Goal: Information Seeking & Learning: Learn about a topic

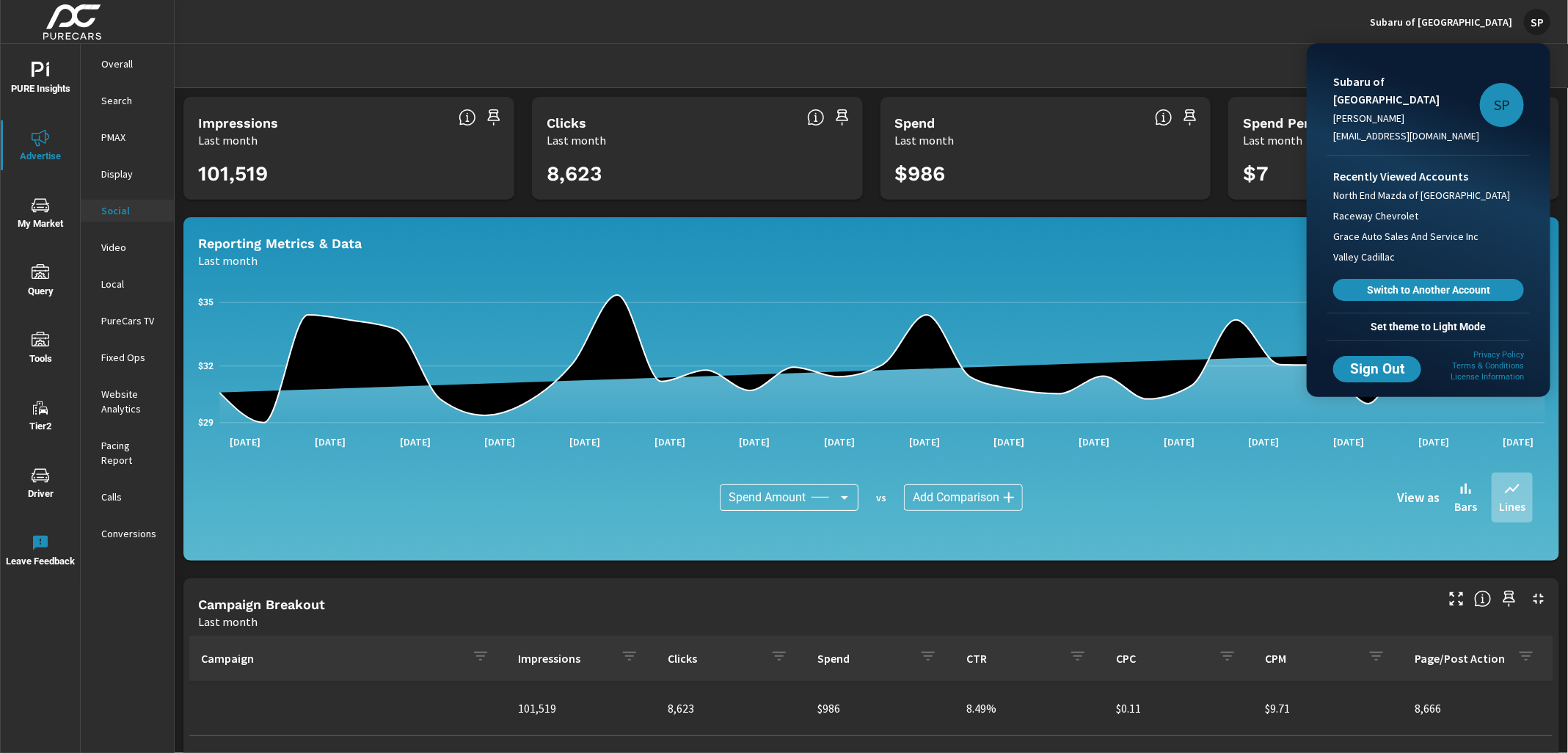
click at [1463, 4] on div at bounding box center [784, 376] width 1568 height 753
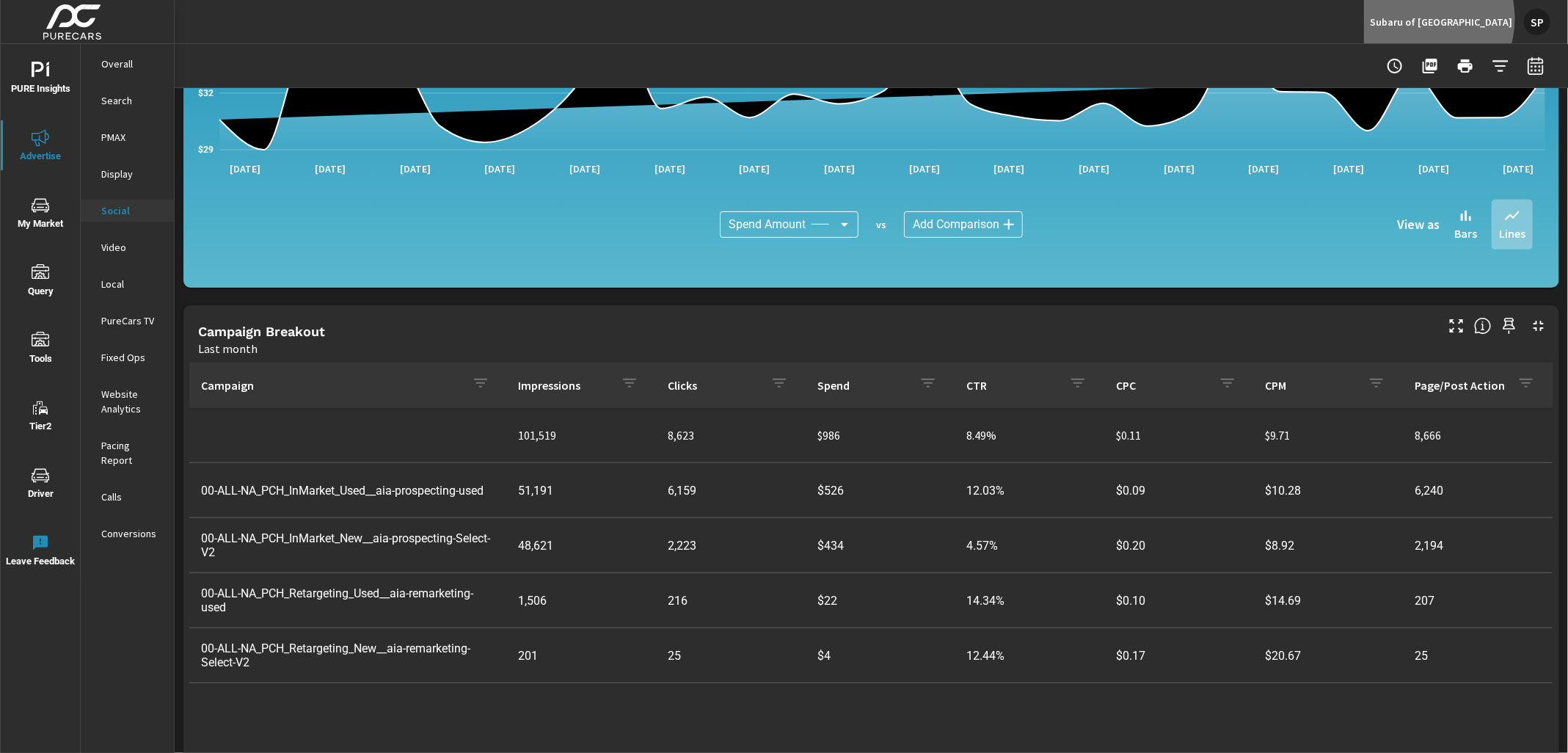
click at [1462, 19] on p "Subaru of [GEOGRAPHIC_DATA]" at bounding box center [1441, 22] width 142 height 13
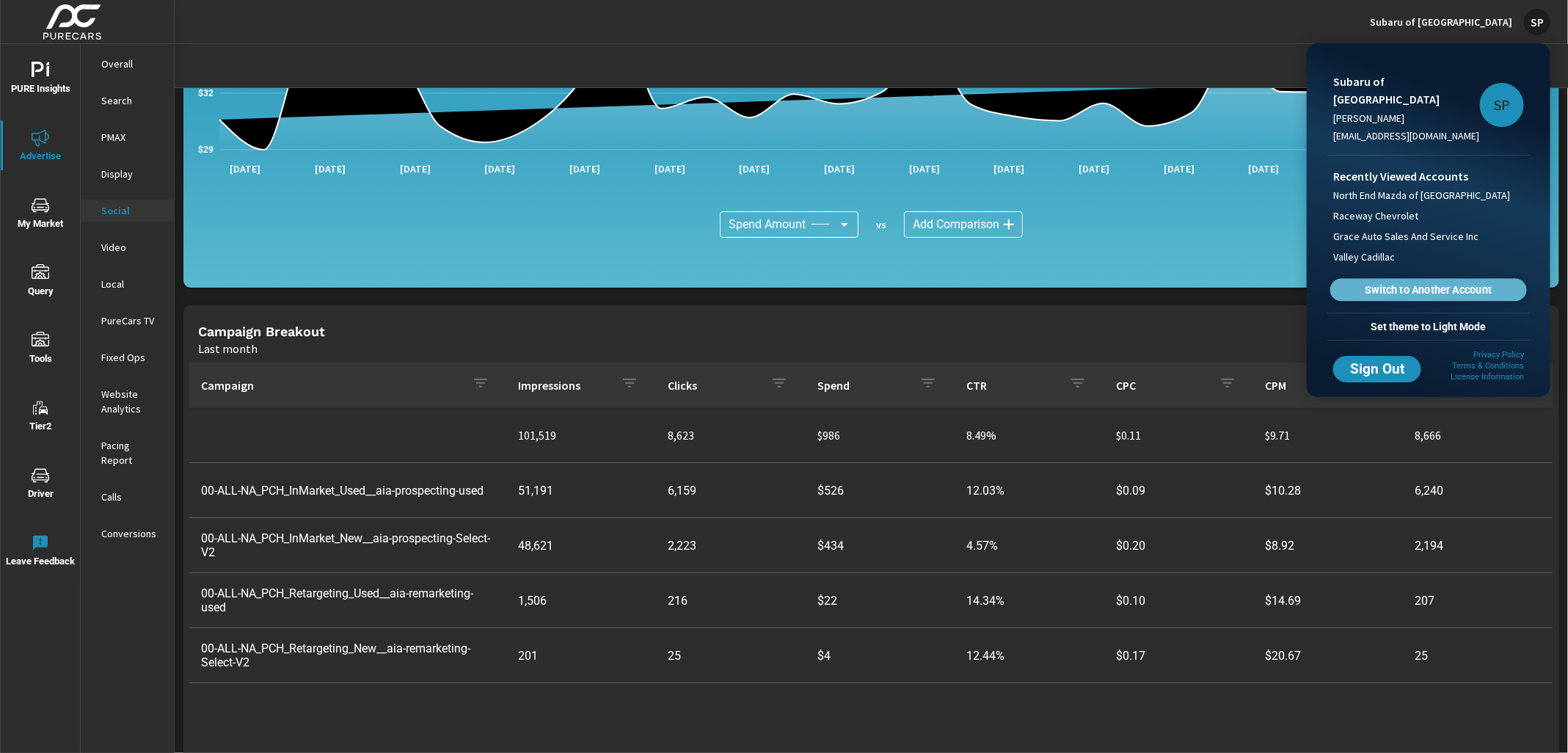
click at [1387, 283] on span "Switch to Another Account" at bounding box center [1427, 290] width 180 height 14
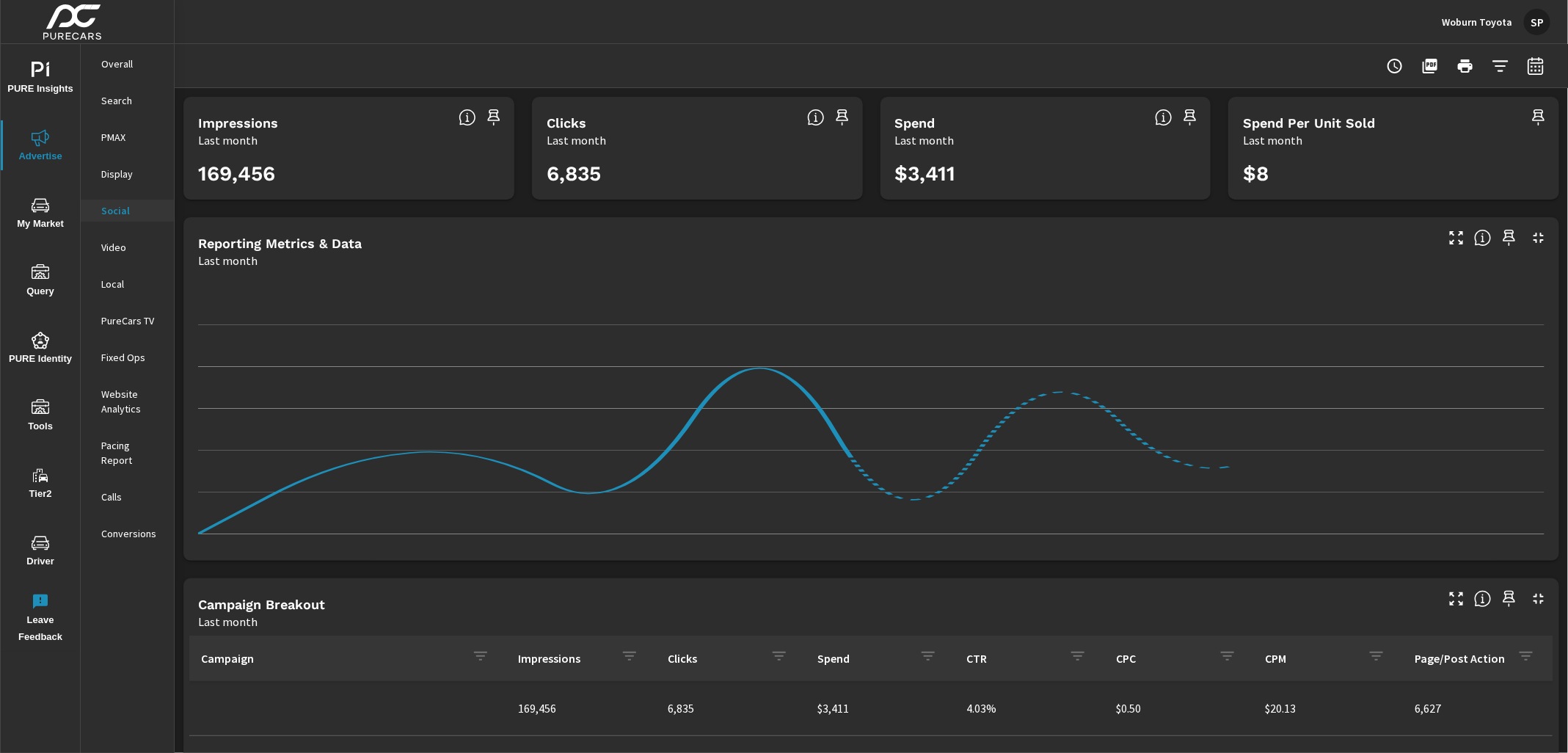
click at [117, 102] on p "Search" at bounding box center [132, 101] width 61 height 15
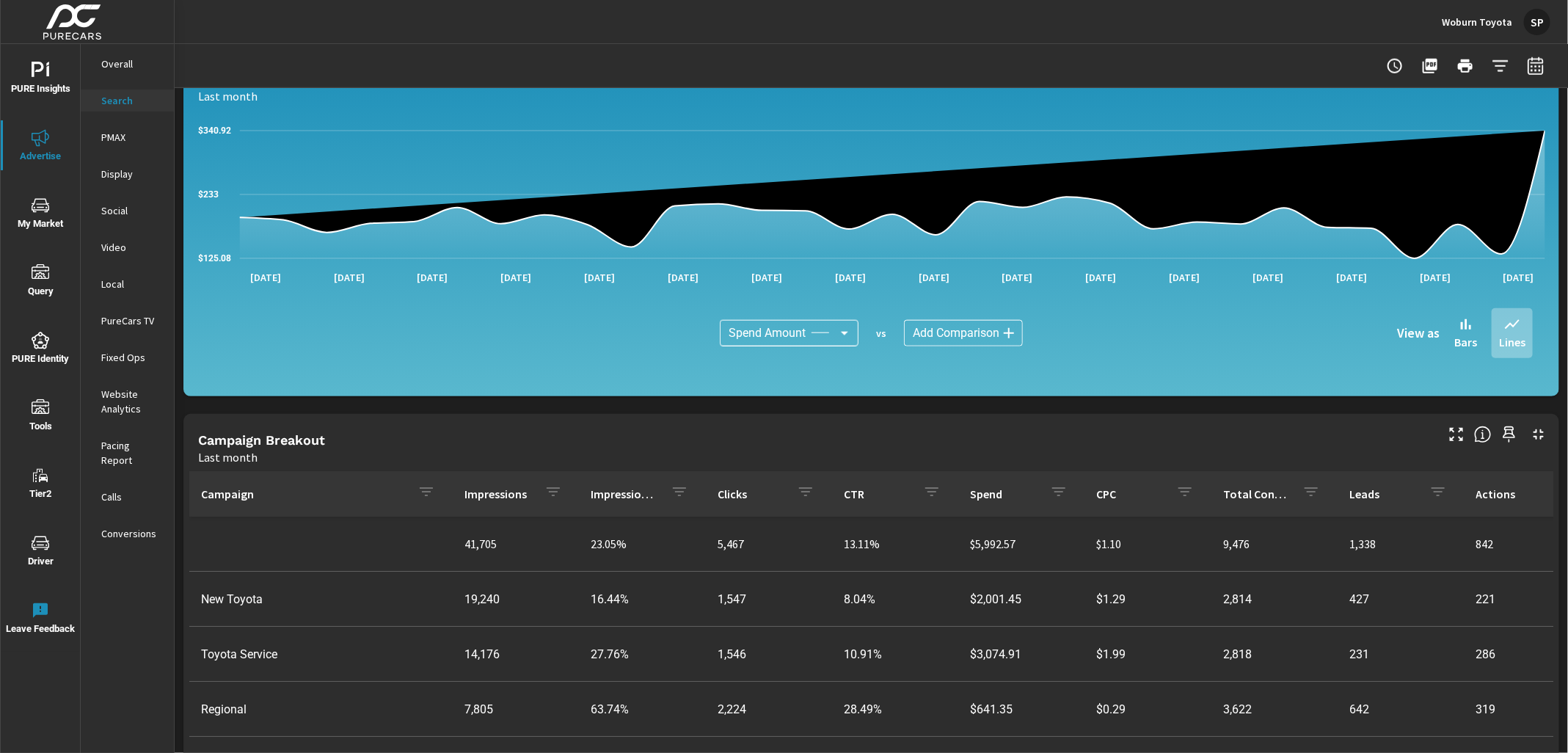
scroll to position [900, 0]
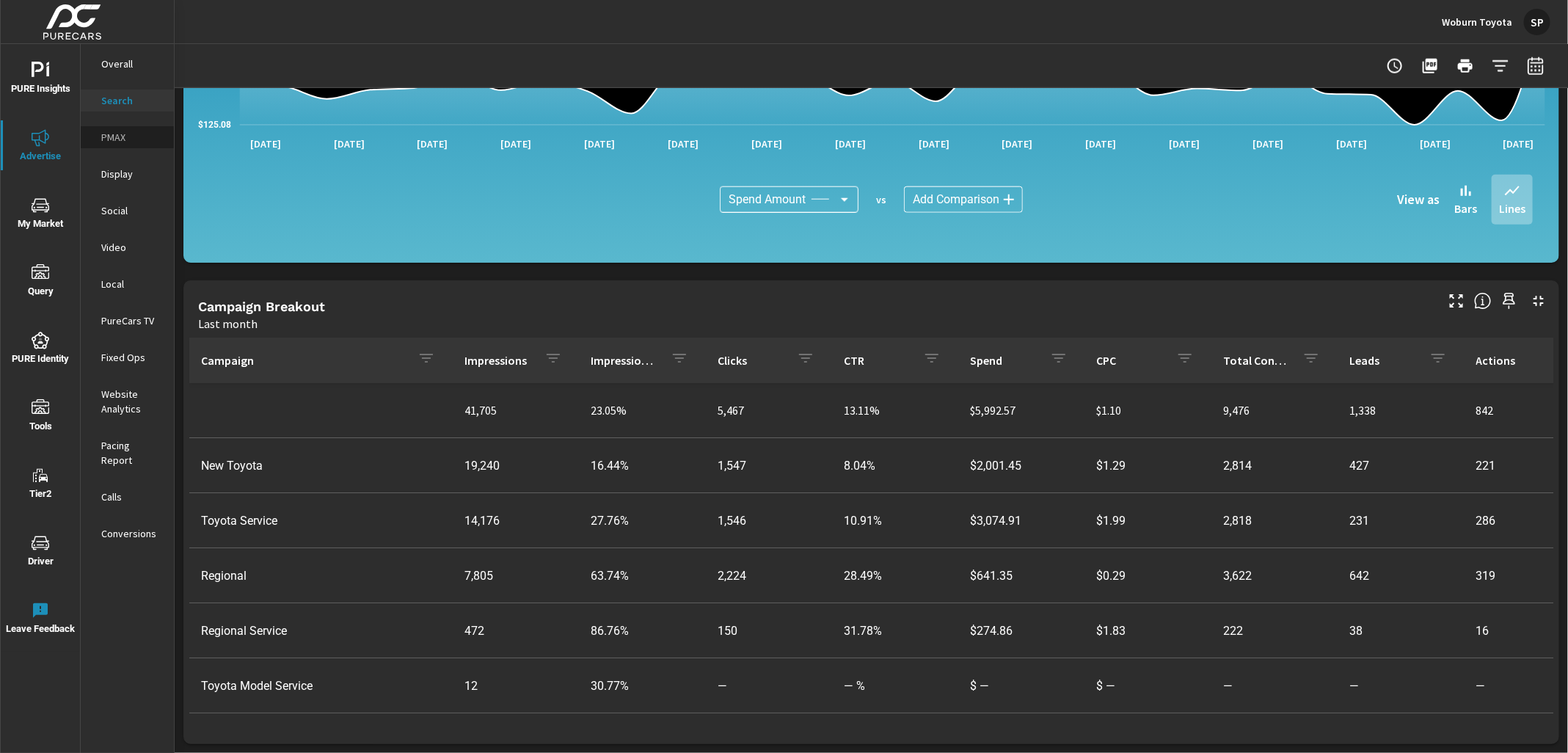
click at [116, 133] on p "PMAX" at bounding box center [132, 137] width 61 height 15
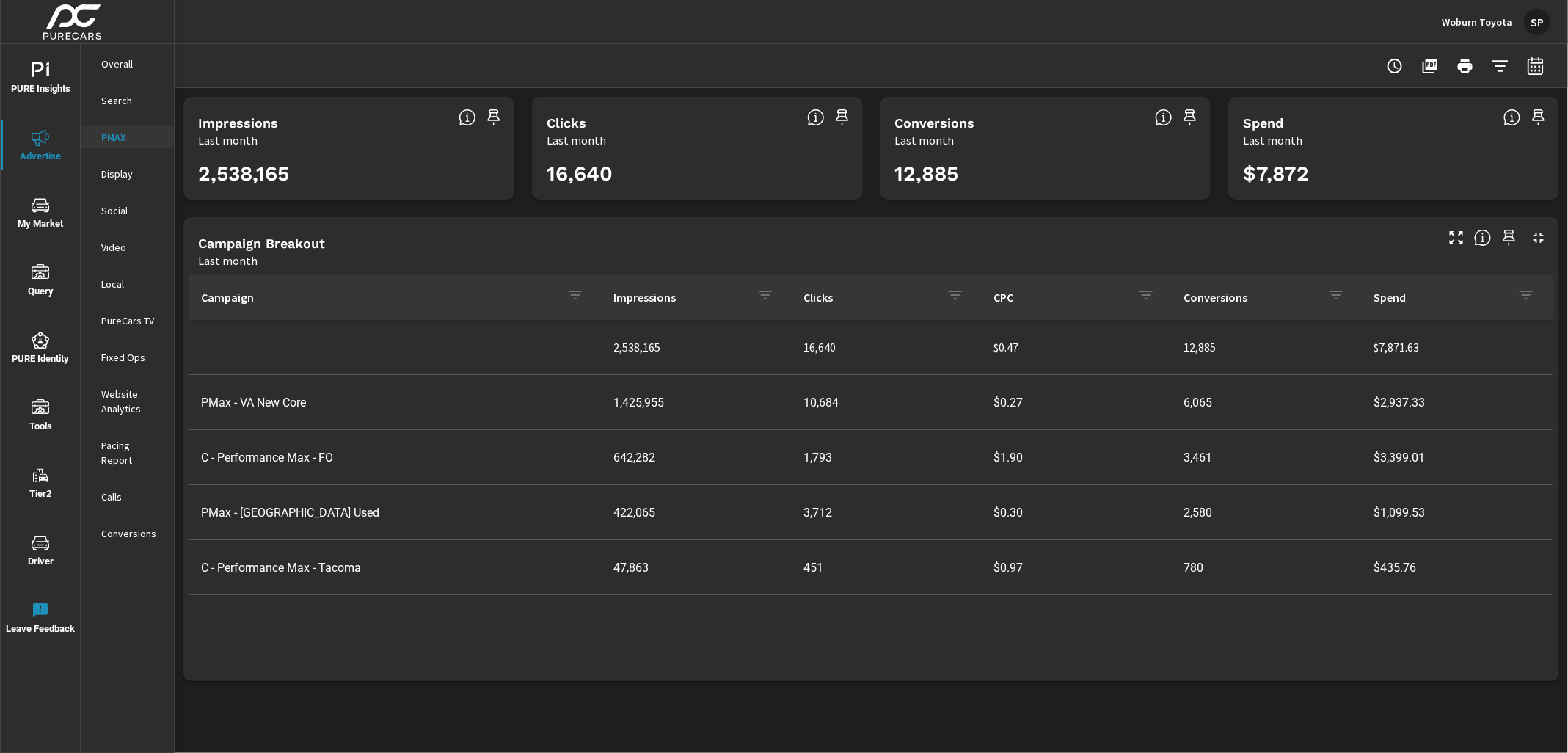
click at [110, 212] on p "Social" at bounding box center [132, 211] width 61 height 15
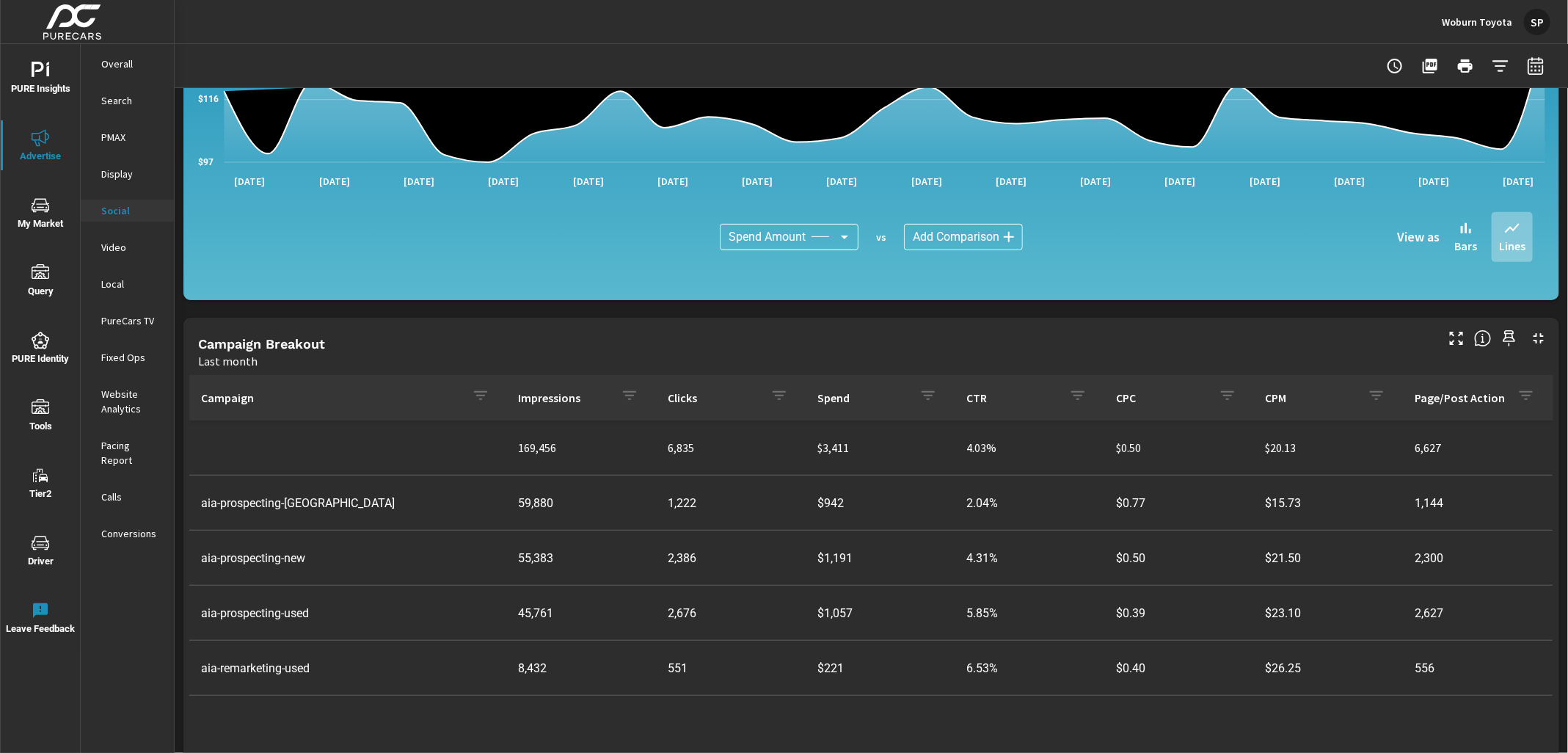
scroll to position [297, 0]
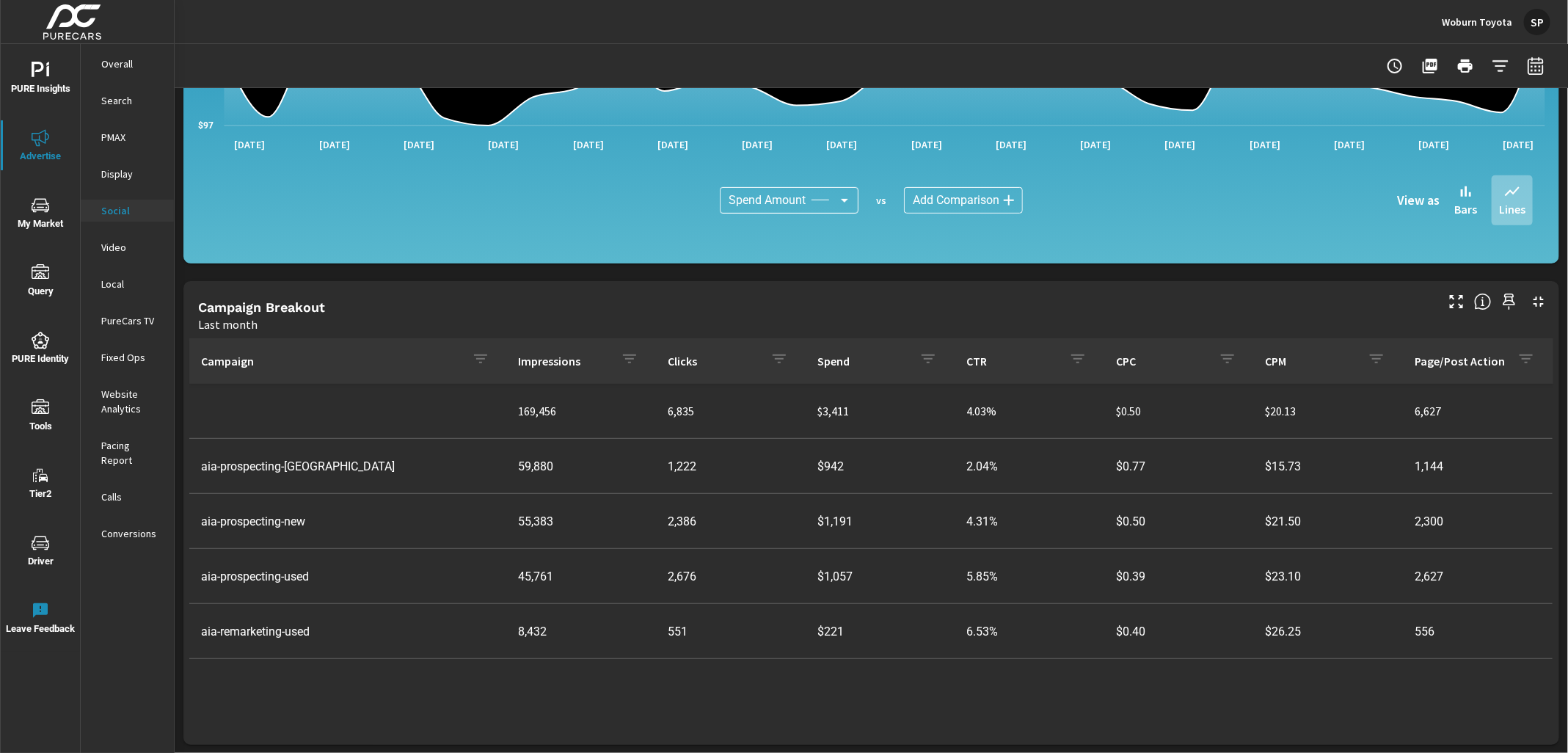
click at [116, 526] on p "Conversions" at bounding box center [132, 534] width 61 height 15
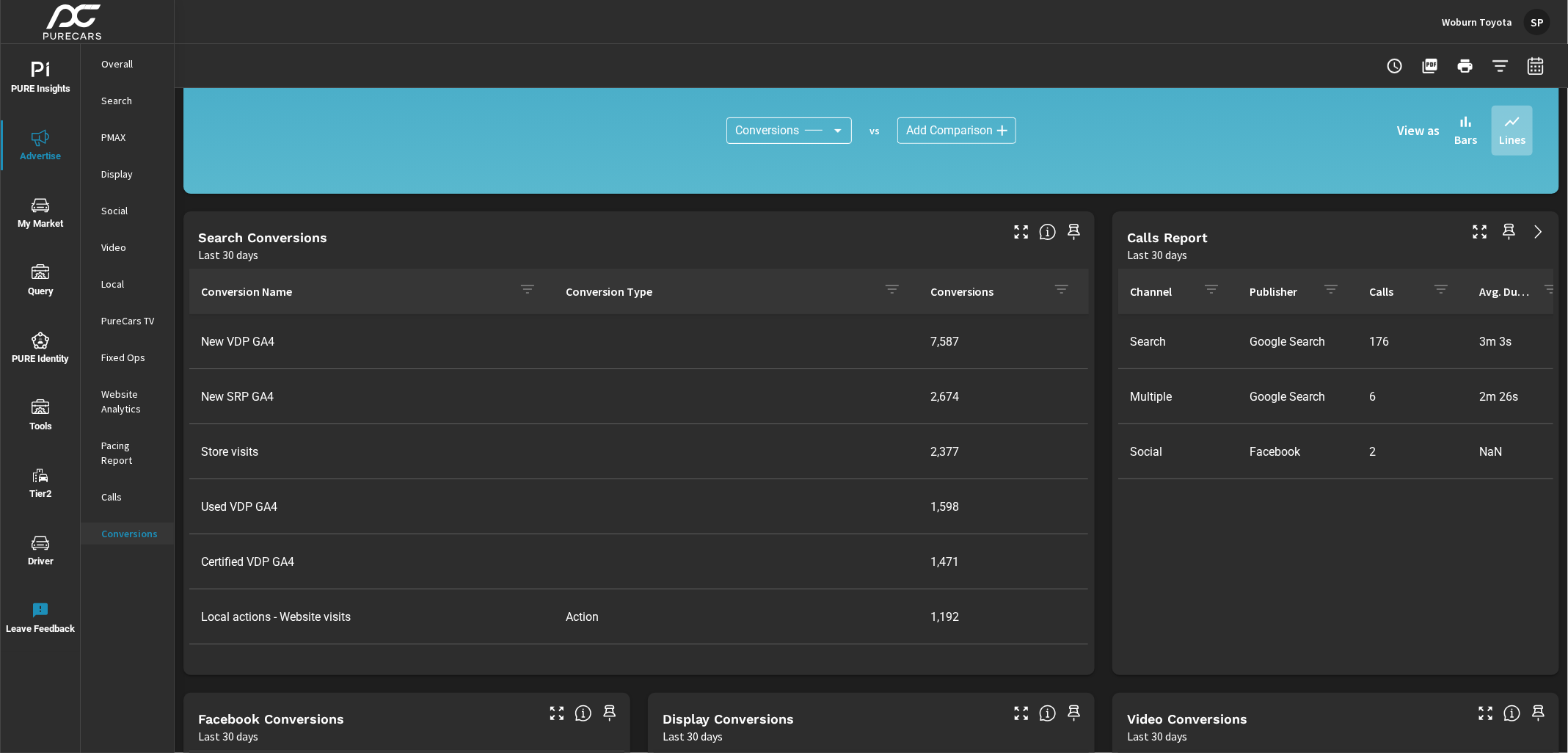
scroll to position [494, 0]
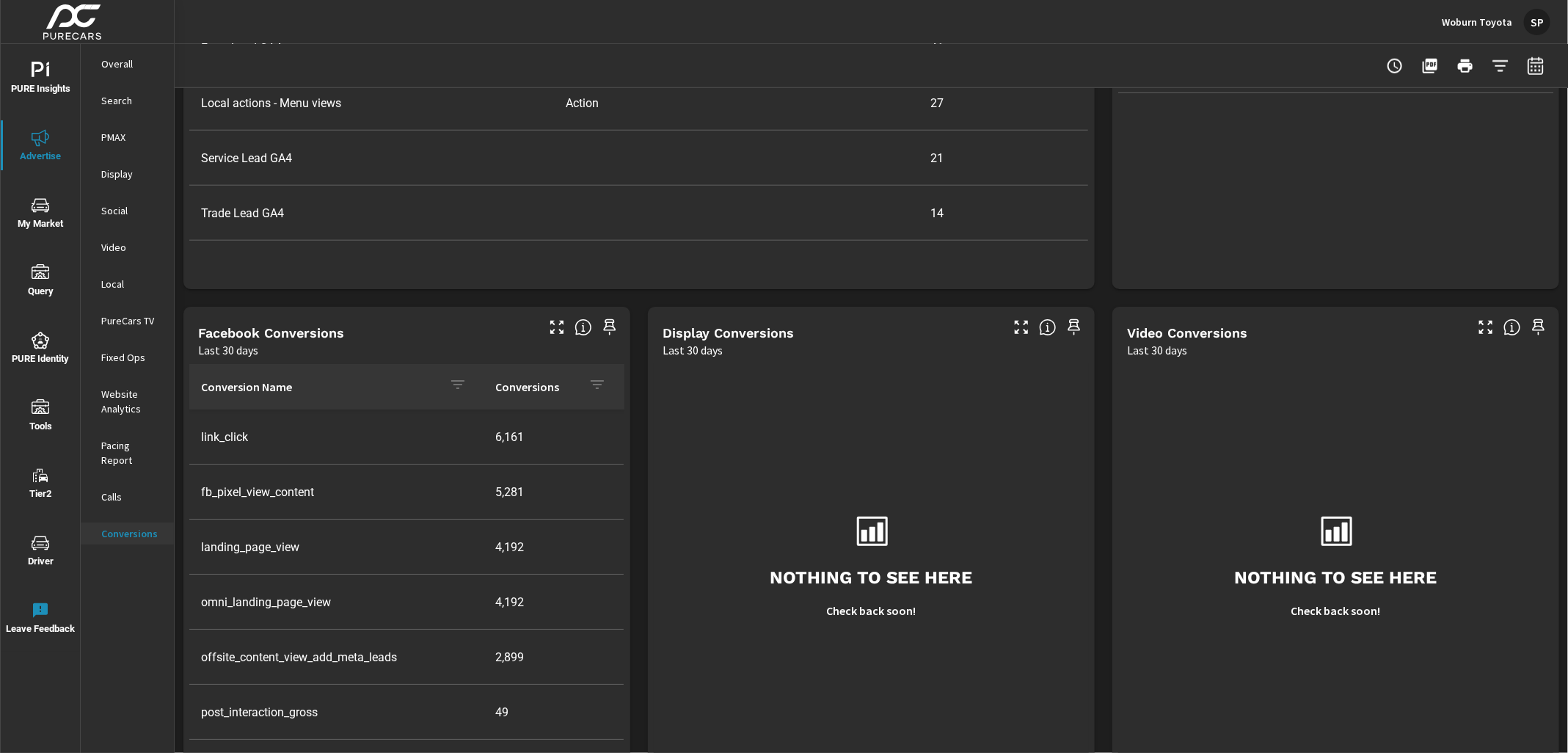
scroll to position [900, 0]
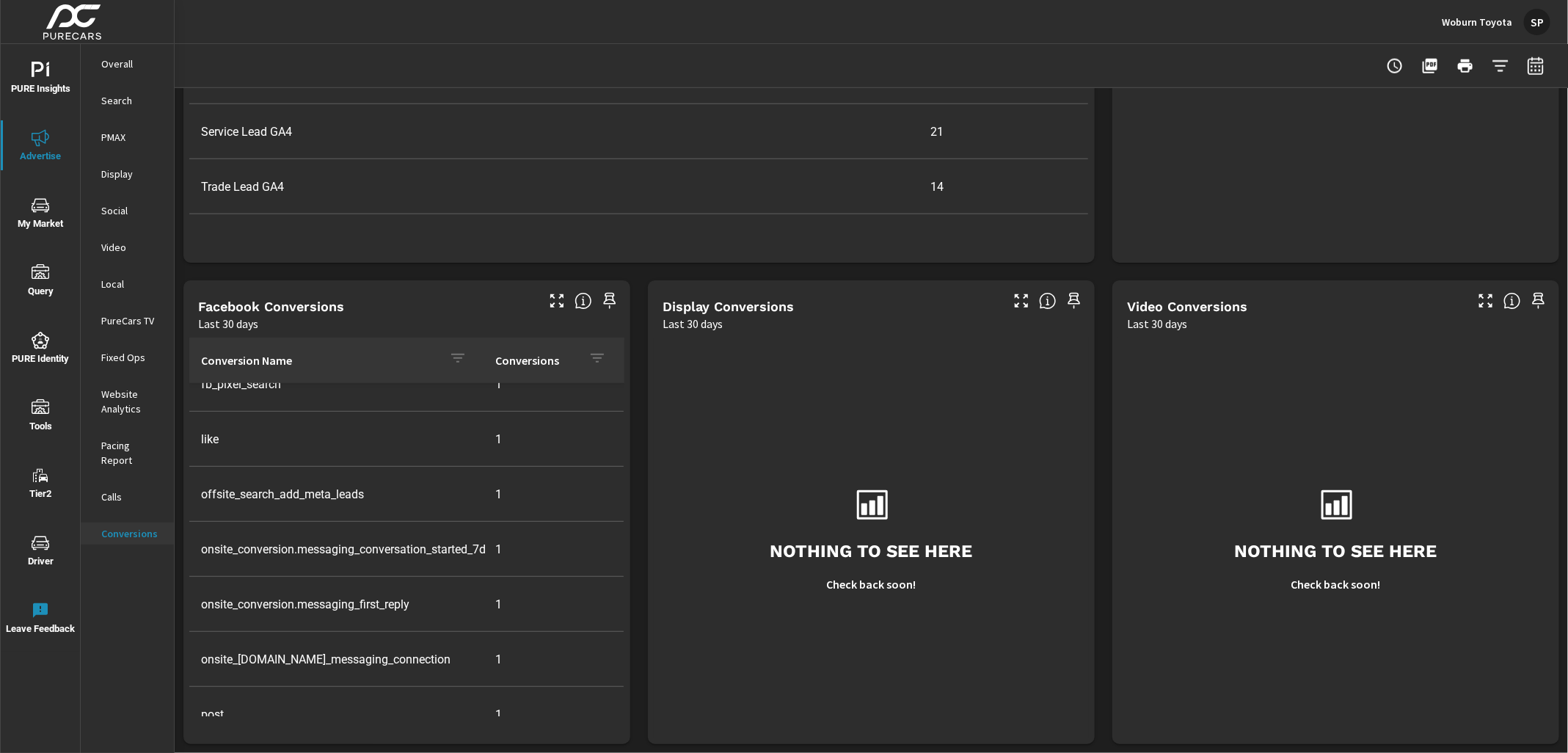
scroll to position [547, 0]
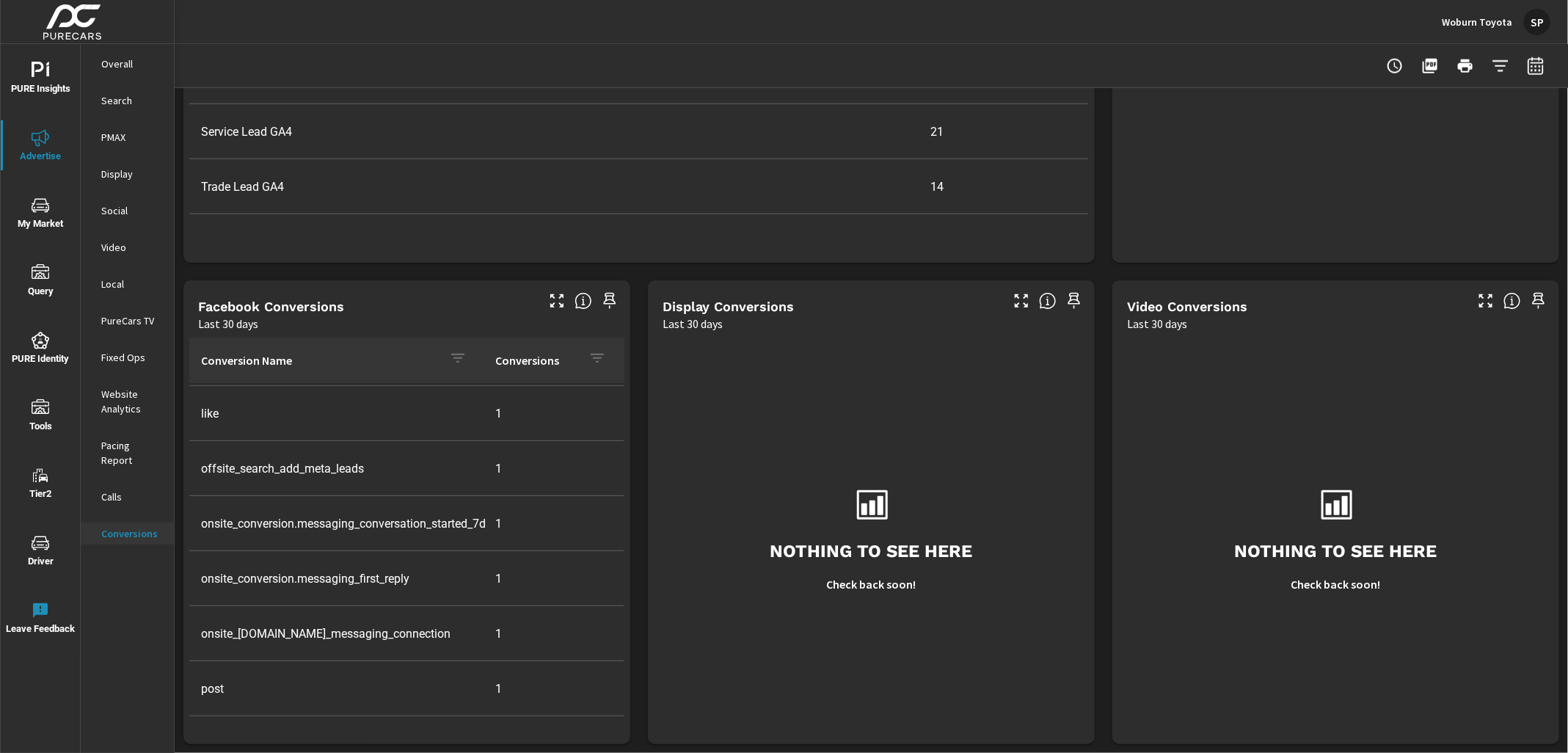
scroll to position [295, 0]
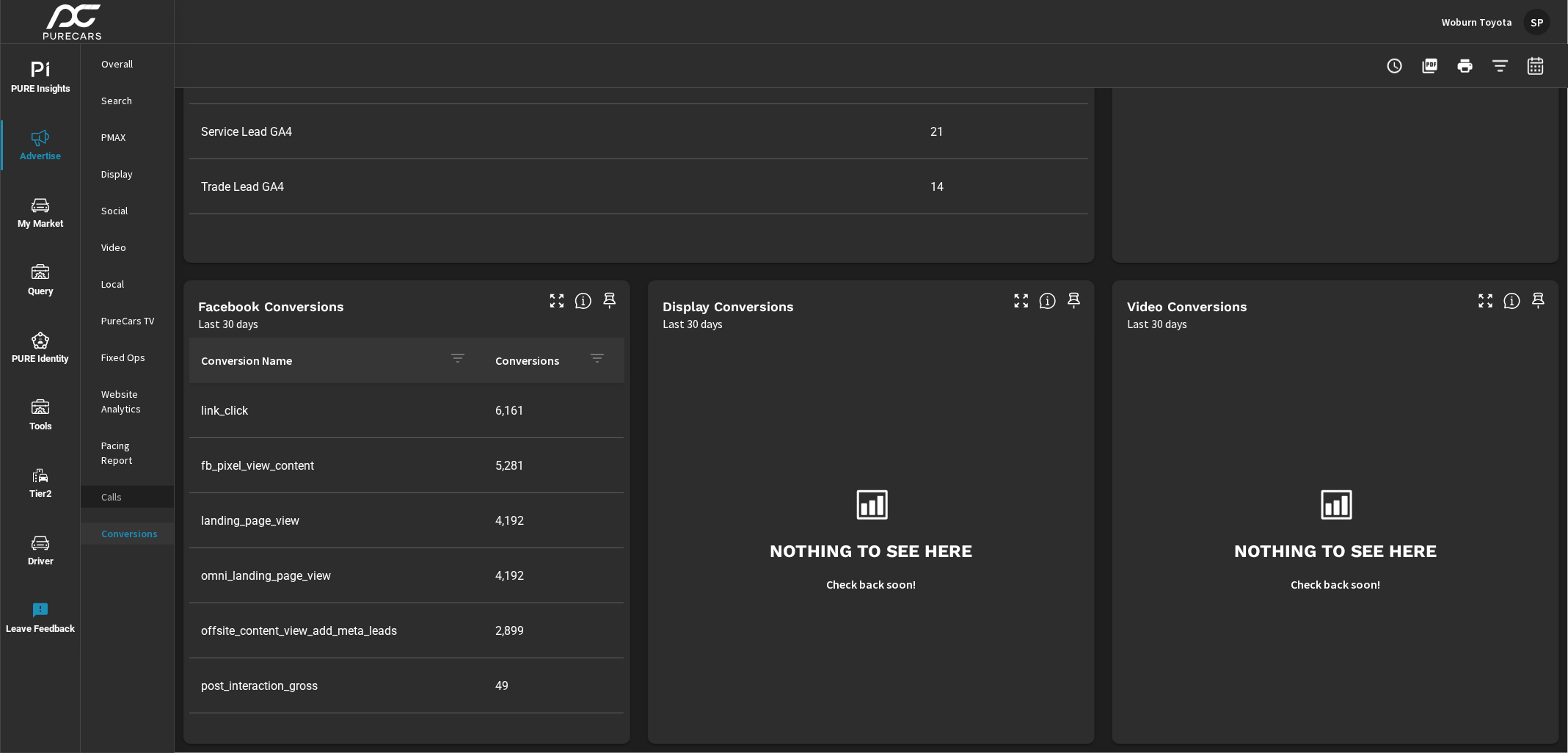
click at [117, 490] on p "Calls" at bounding box center [132, 497] width 61 height 15
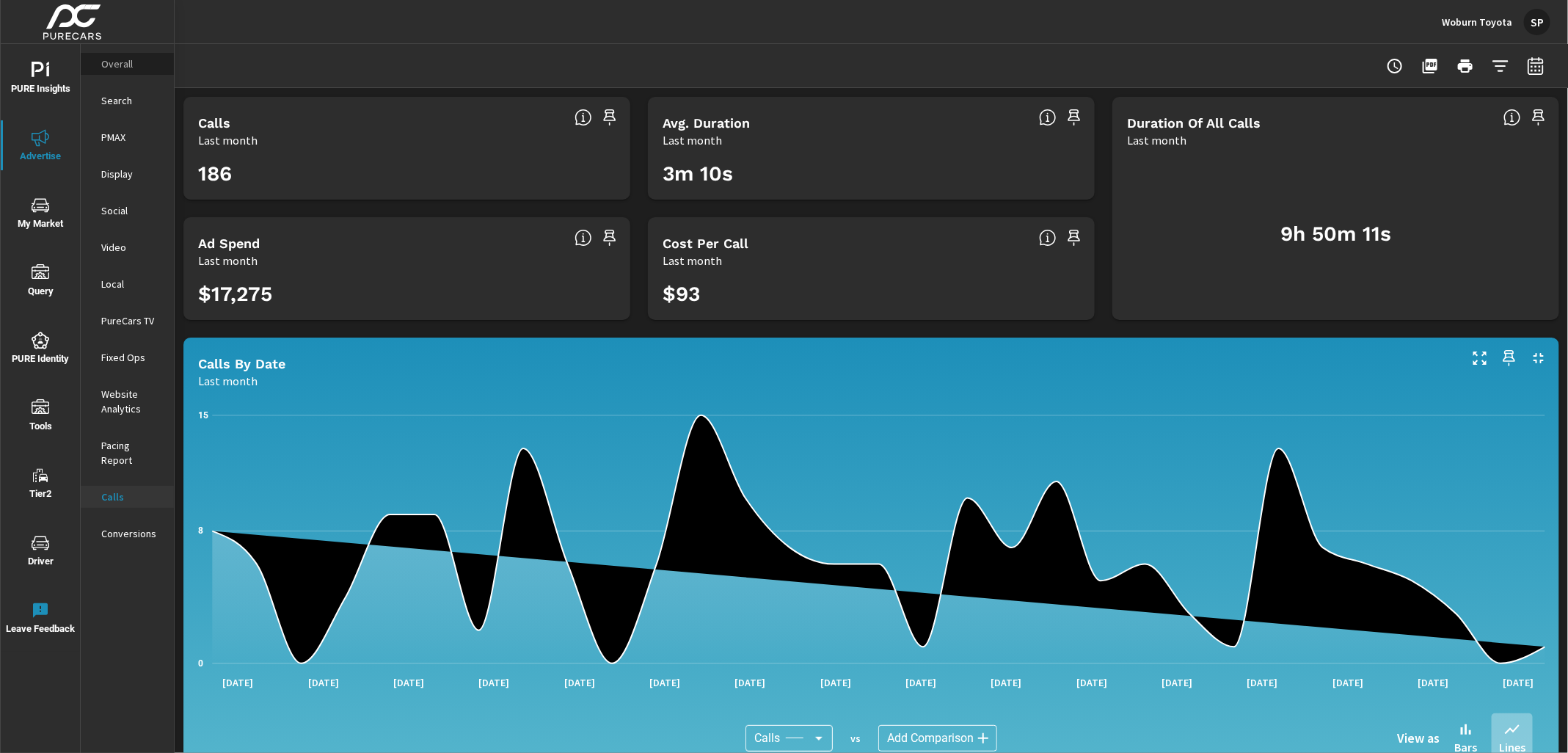
click at [114, 58] on p "Overall" at bounding box center [132, 64] width 61 height 15
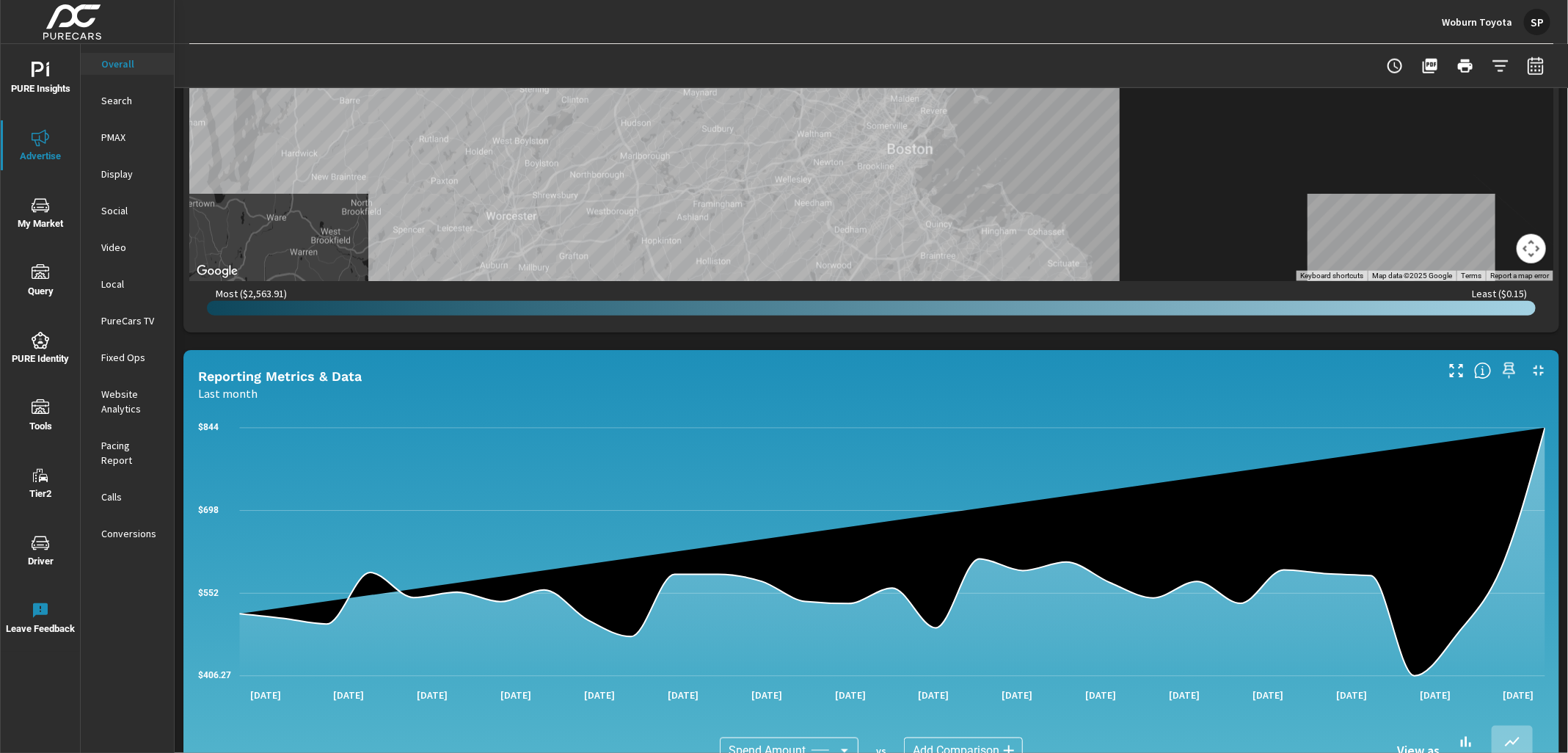
scroll to position [839, 0]
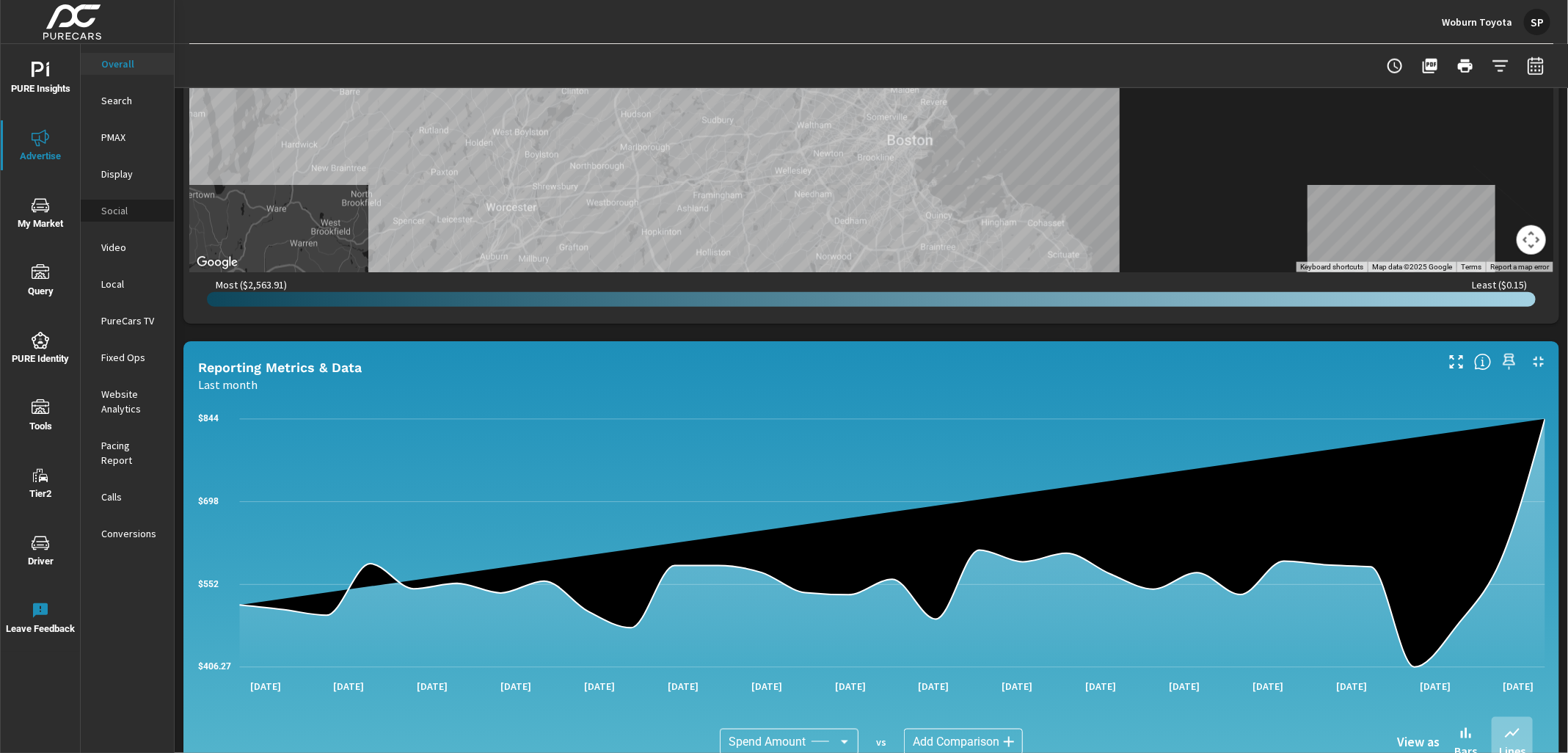
click at [110, 204] on p "Social" at bounding box center [132, 211] width 61 height 15
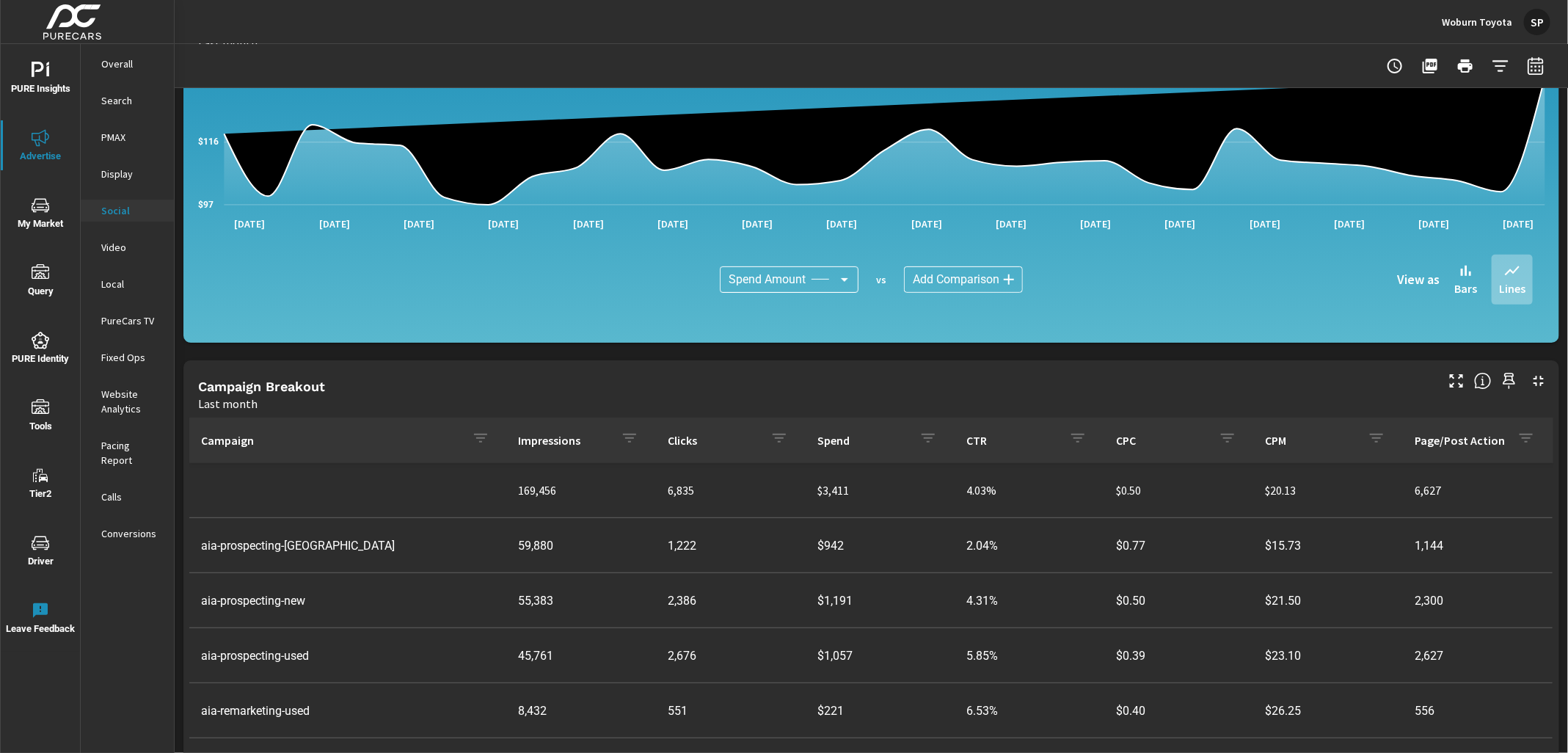
scroll to position [215, 0]
